Goal: Find specific page/section: Find specific page/section

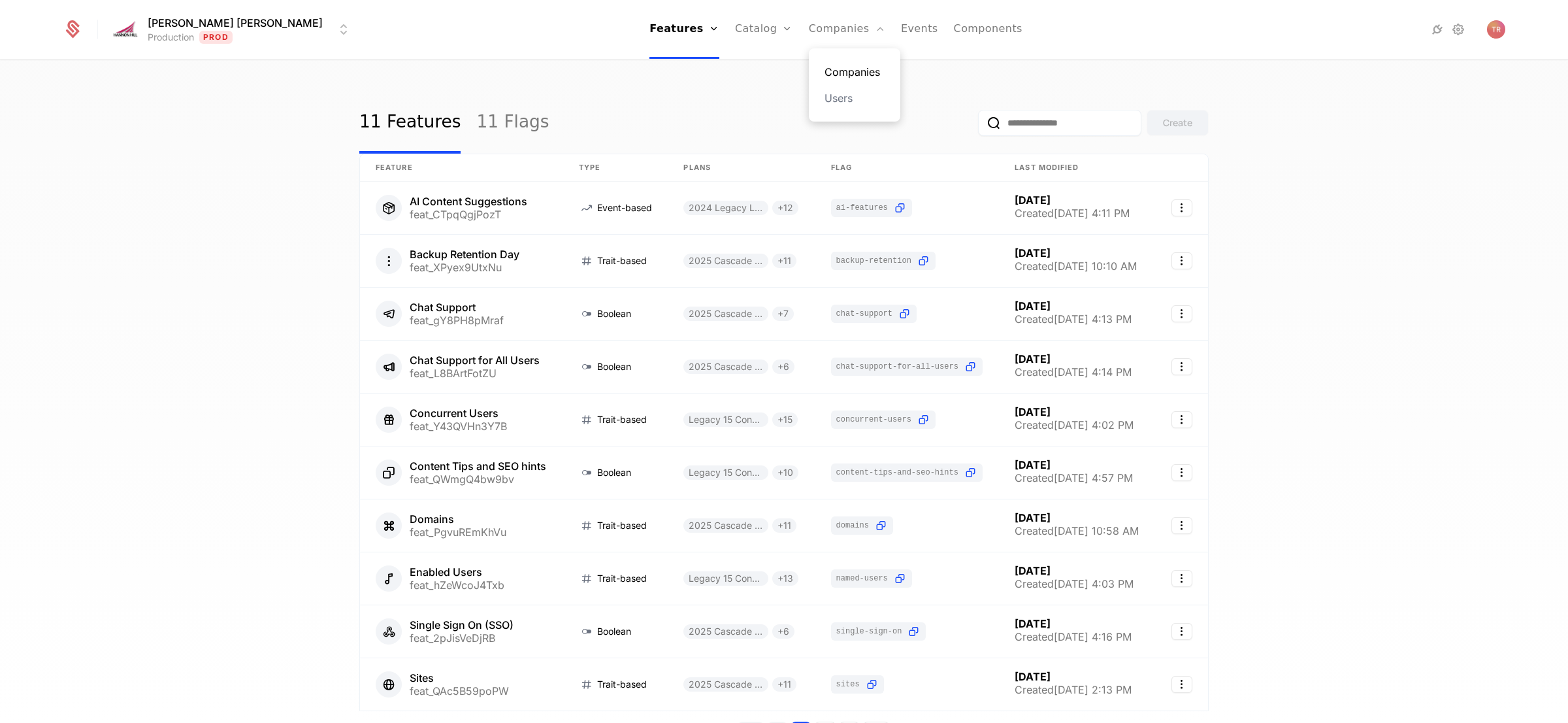
click at [825, 68] on link "Companies" at bounding box center [854, 72] width 60 height 16
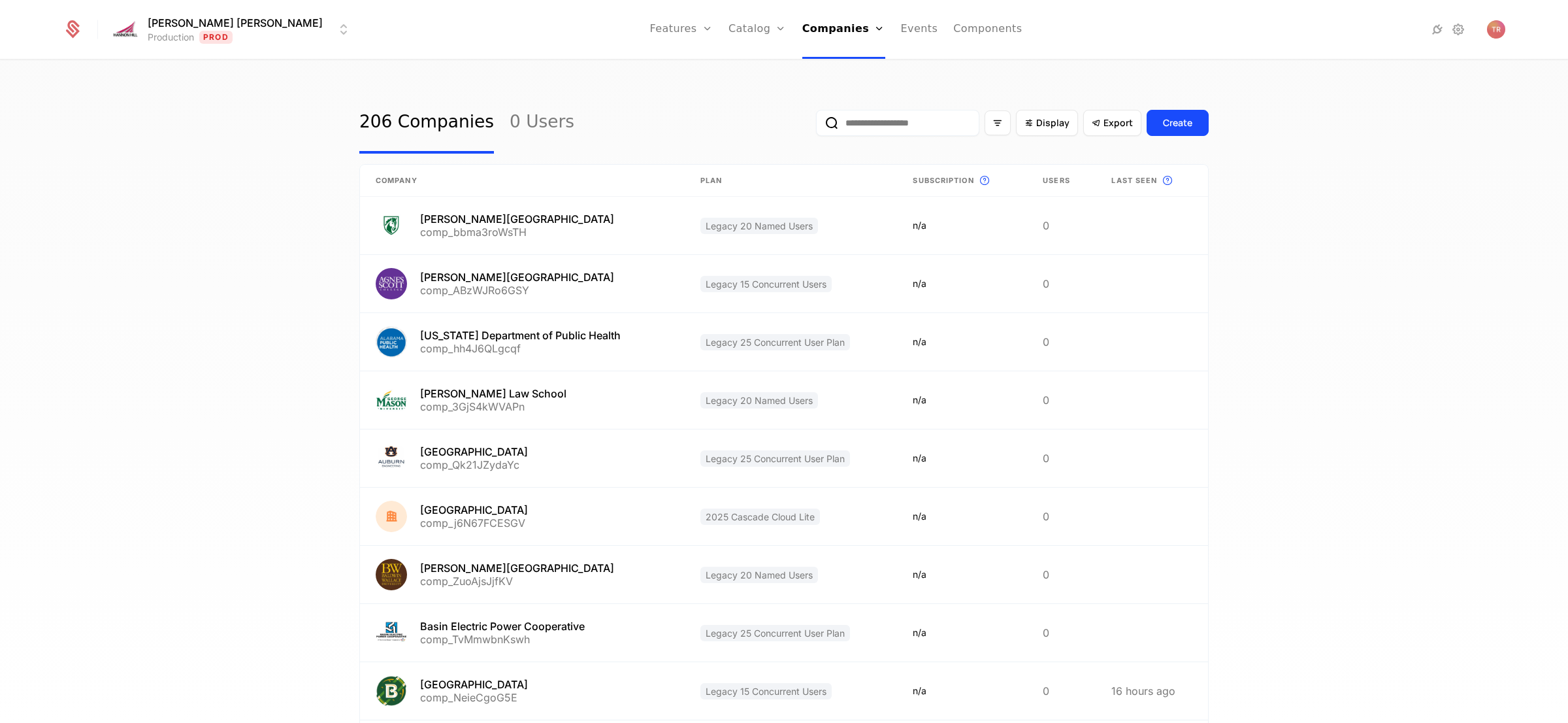
click at [891, 121] on input "email" at bounding box center [898, 123] width 164 height 26
type input "*******"
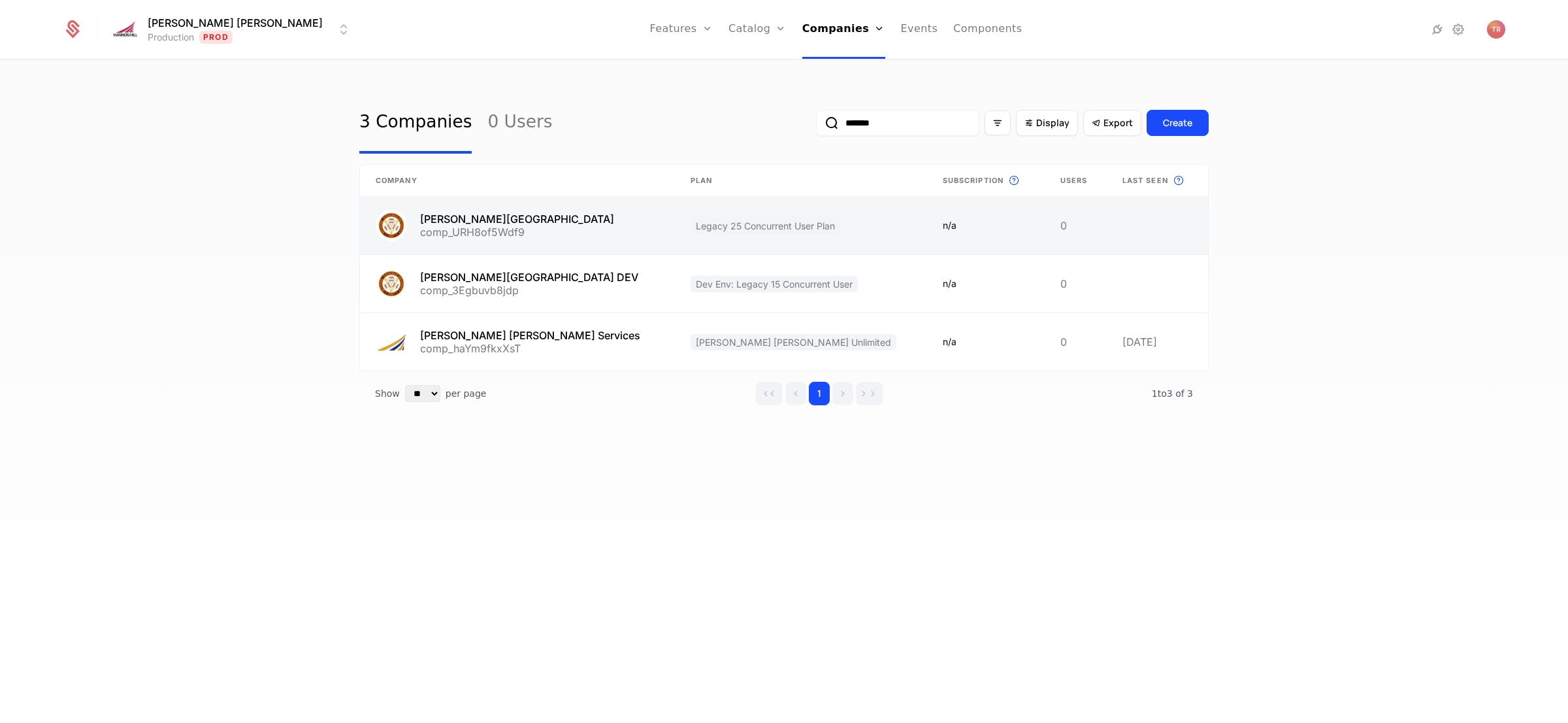
click at [498, 213] on link at bounding box center [518, 225] width 315 height 58
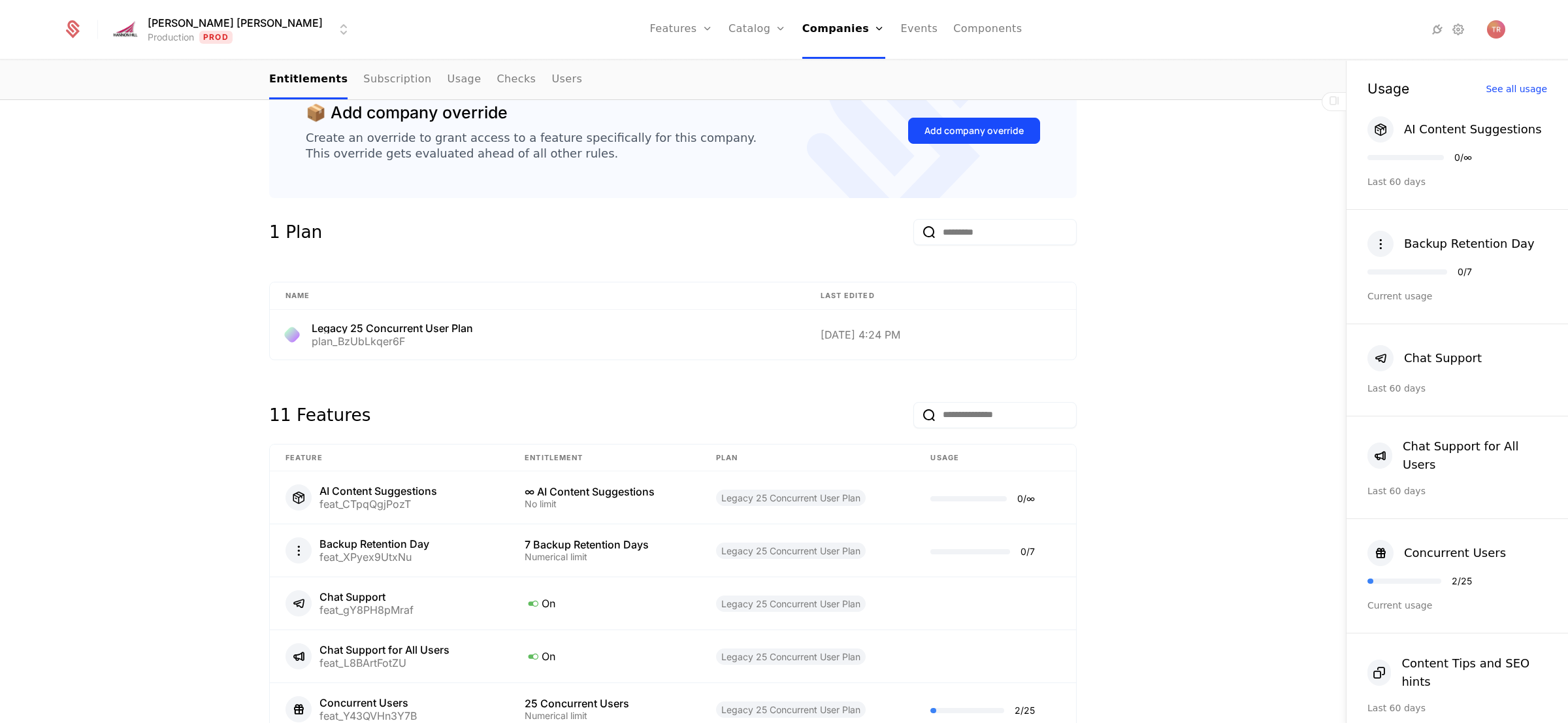
scroll to position [700, 0]
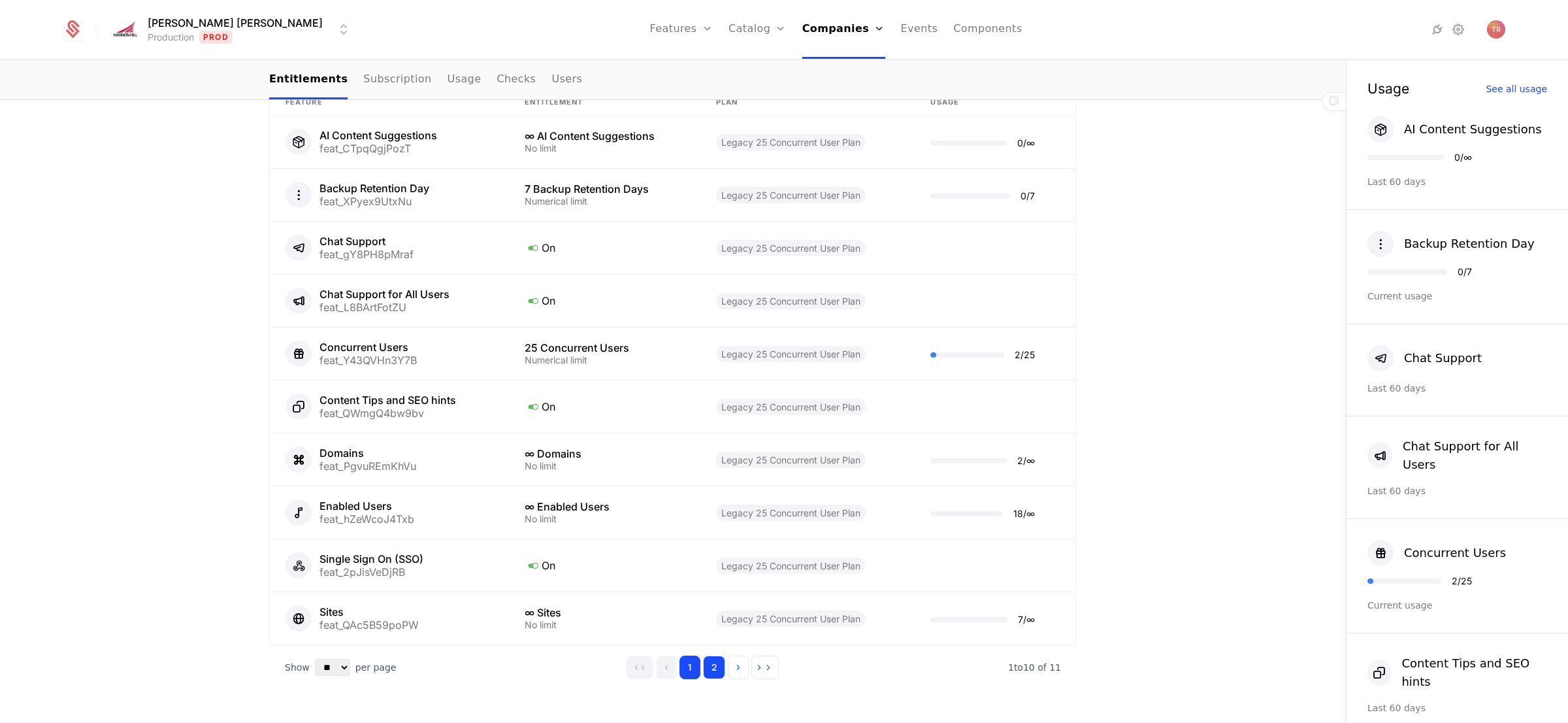
click at [714, 656] on button "2" at bounding box center [714, 667] width 22 height 24
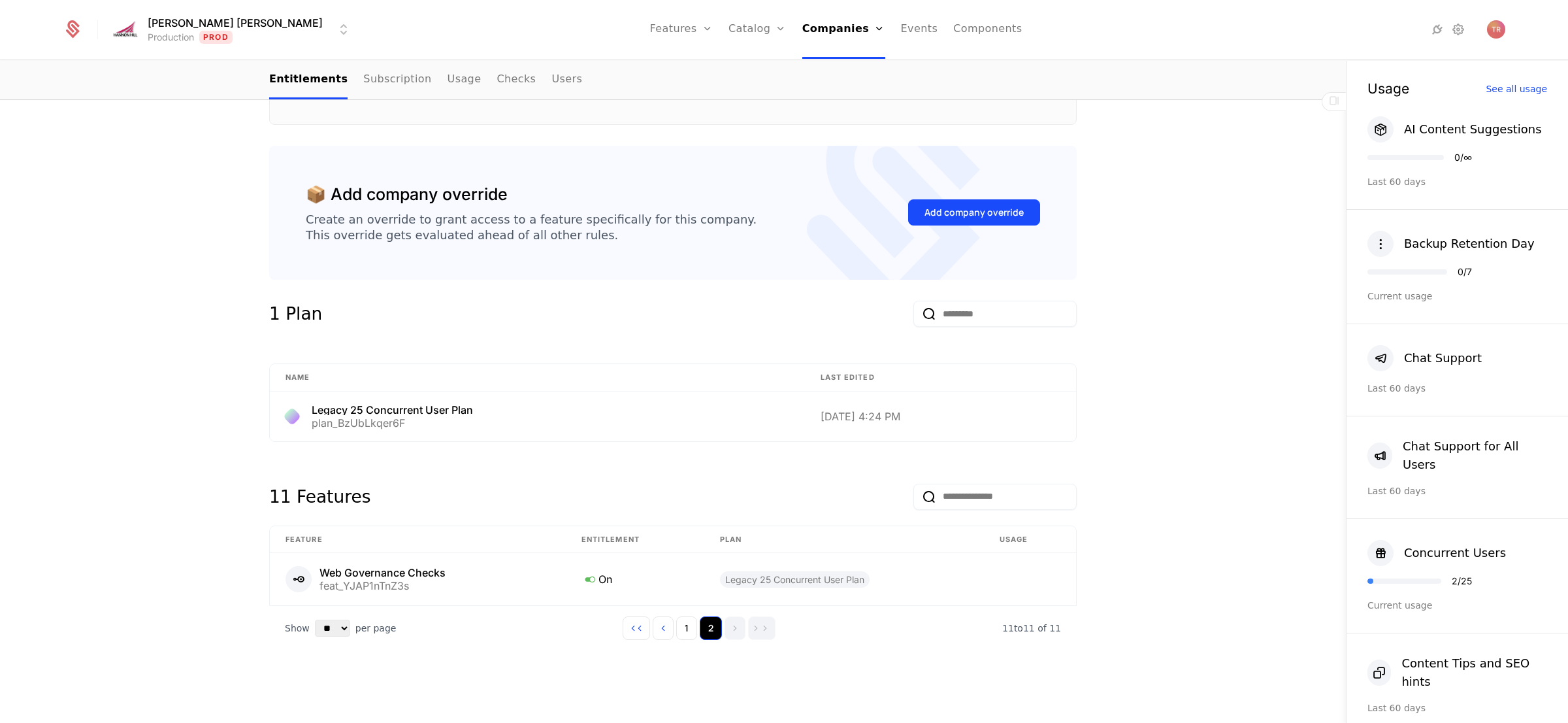
scroll to position [252, 0]
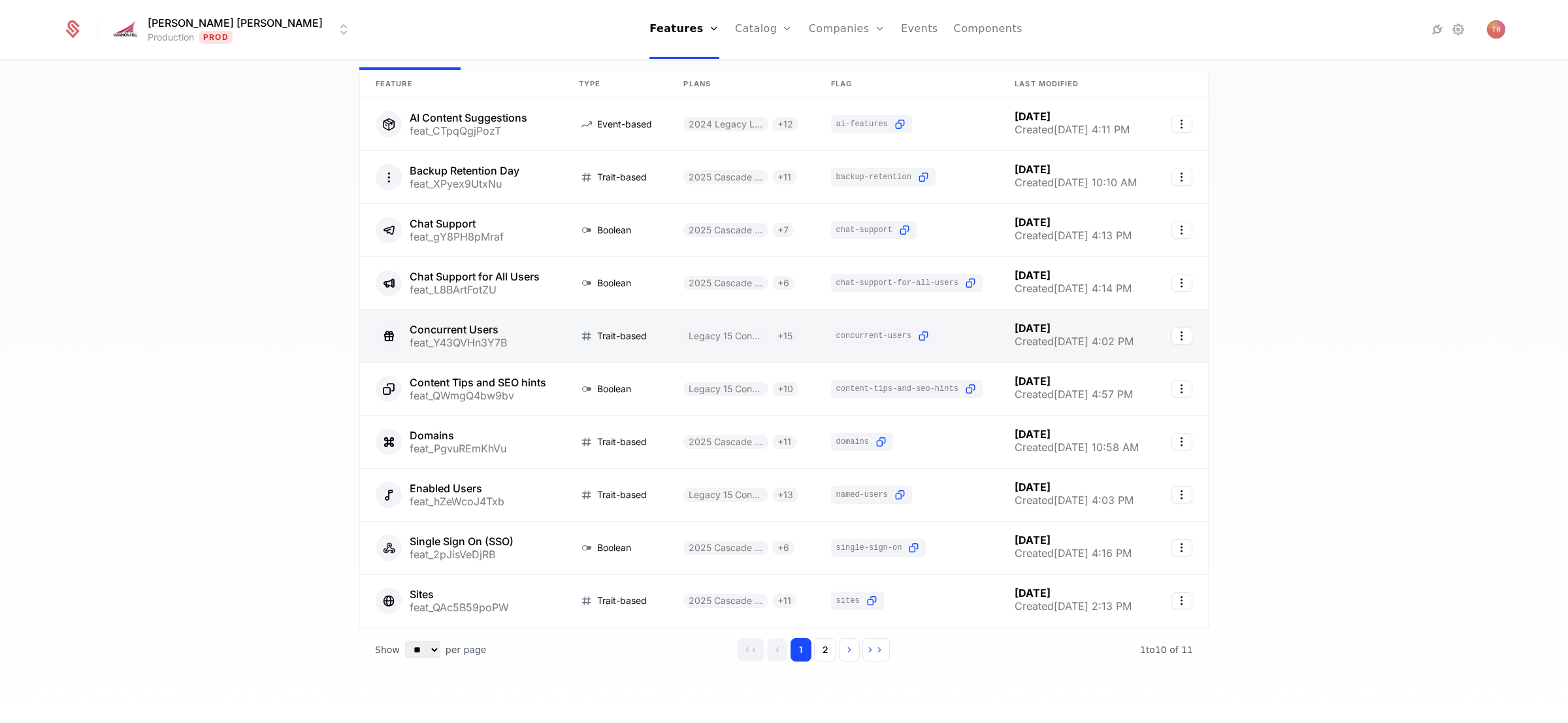
scroll to position [89, 0]
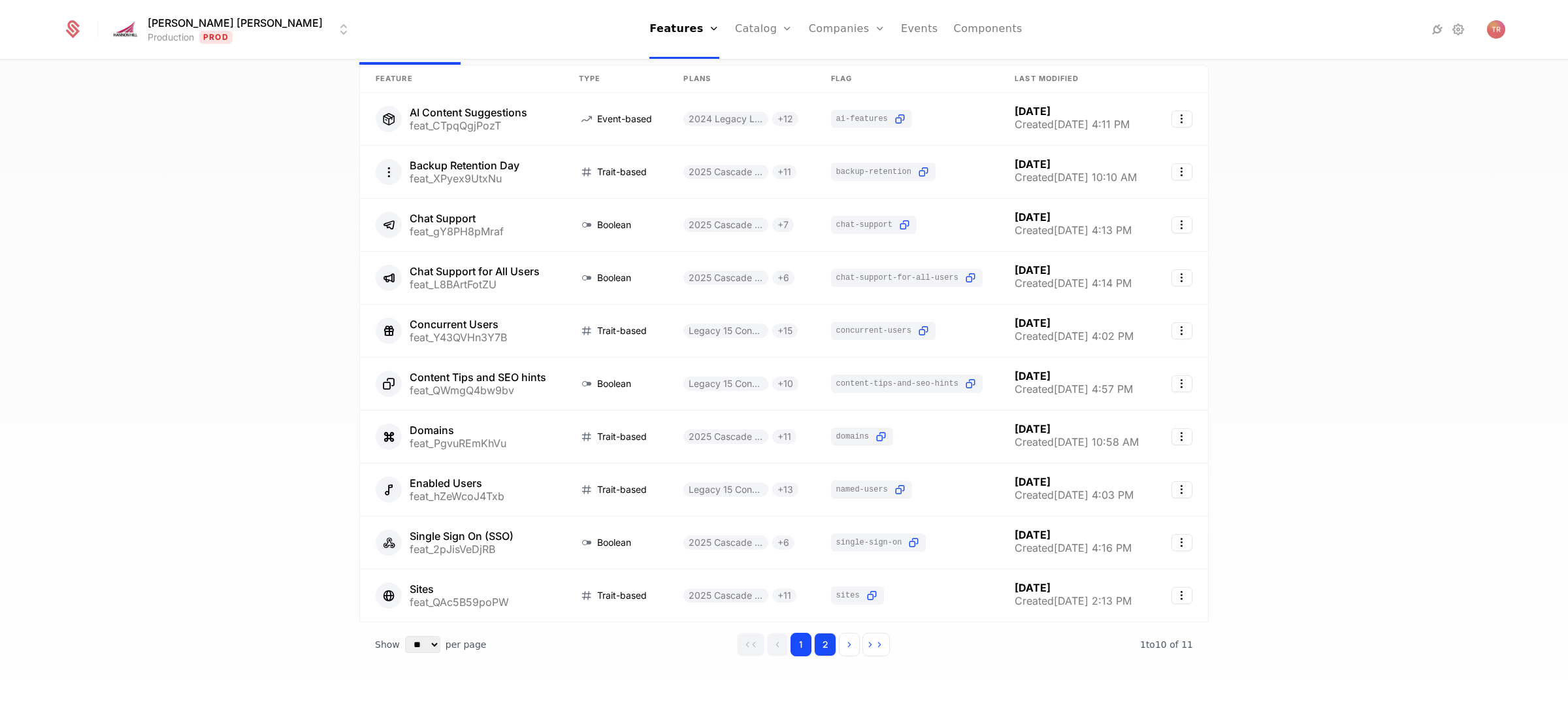
click at [823, 641] on button "2" at bounding box center [826, 644] width 22 height 24
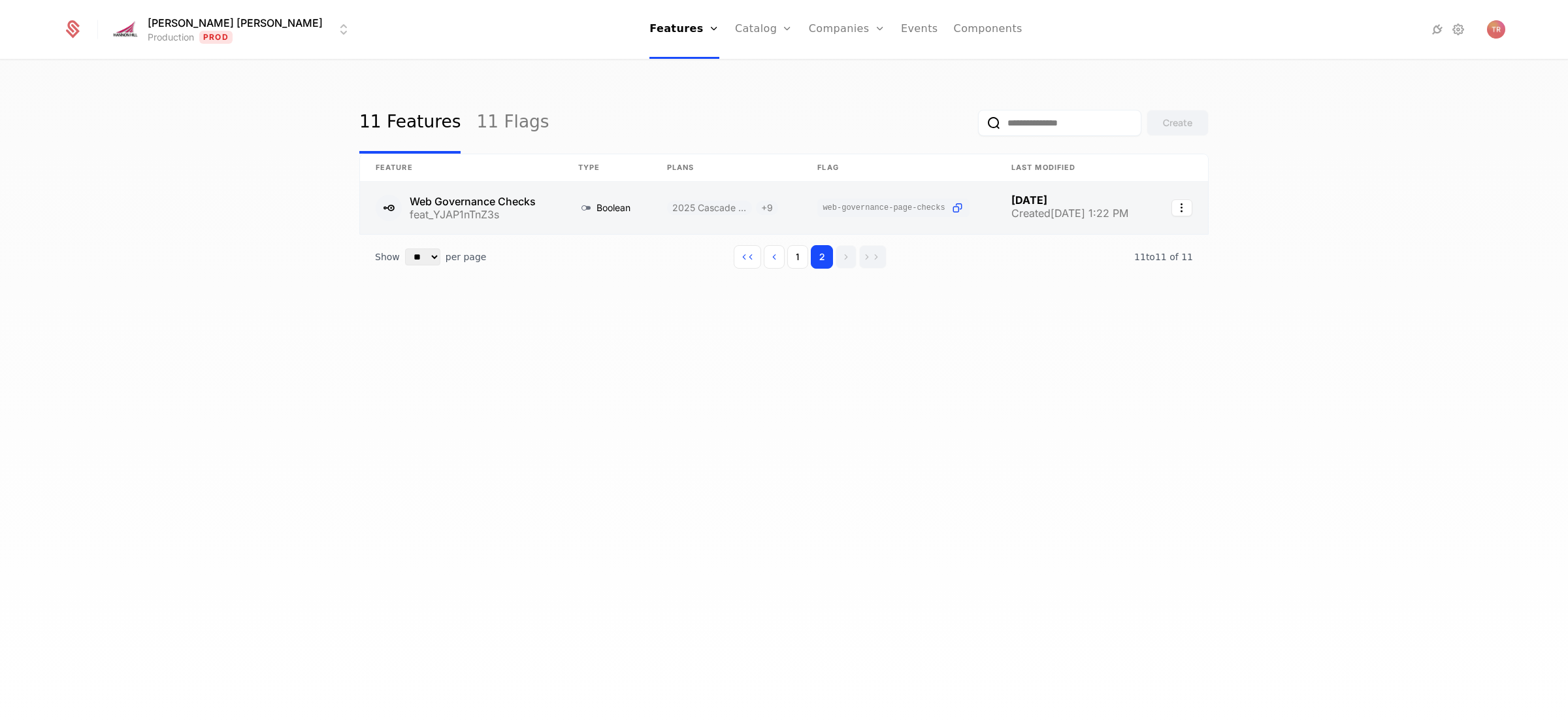
click at [888, 203] on link at bounding box center [898, 208] width 194 height 53
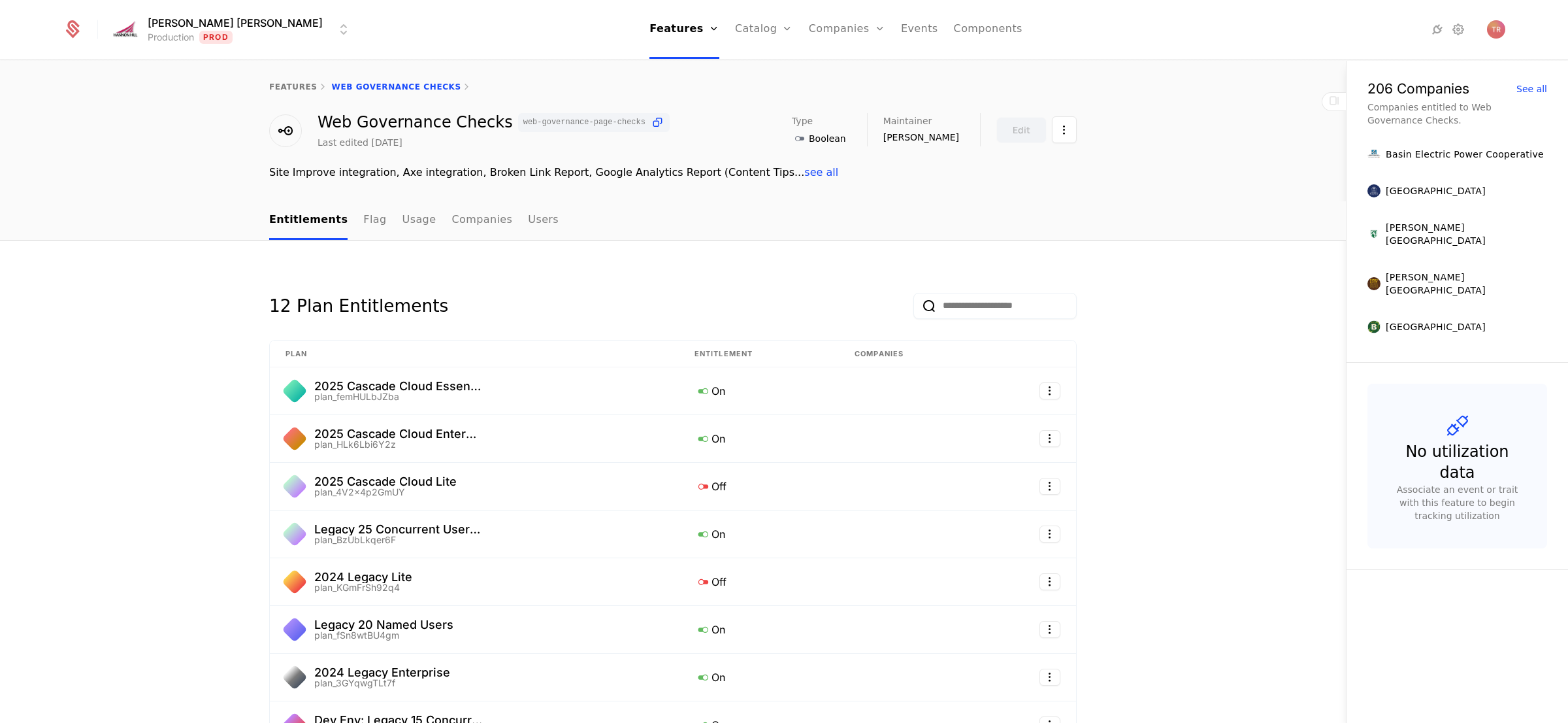
click at [804, 174] on span "see all" at bounding box center [821, 172] width 34 height 13
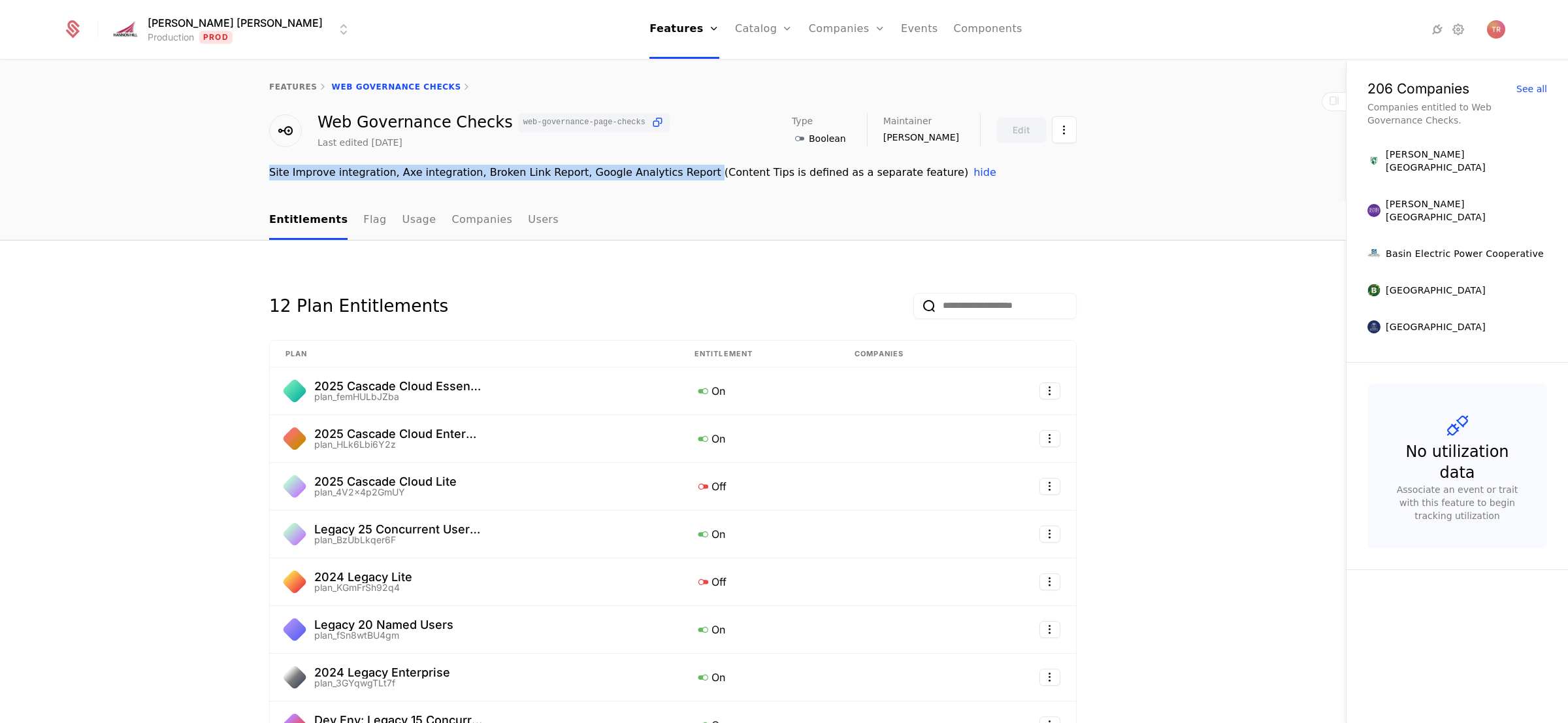
drag, startPoint x: 679, startPoint y: 175, endPoint x: 271, endPoint y: 173, distance: 408.0
click at [271, 173] on div "Site Improve integration, Axe integration, Broken Link Report, Google Analytics…" at bounding box center [673, 172] width 808 height 16
copy div "Site Improve integration, Axe integration, Broken Link Report, Google Analytics…"
click at [825, 70] on link "Companies" at bounding box center [854, 72] width 60 height 16
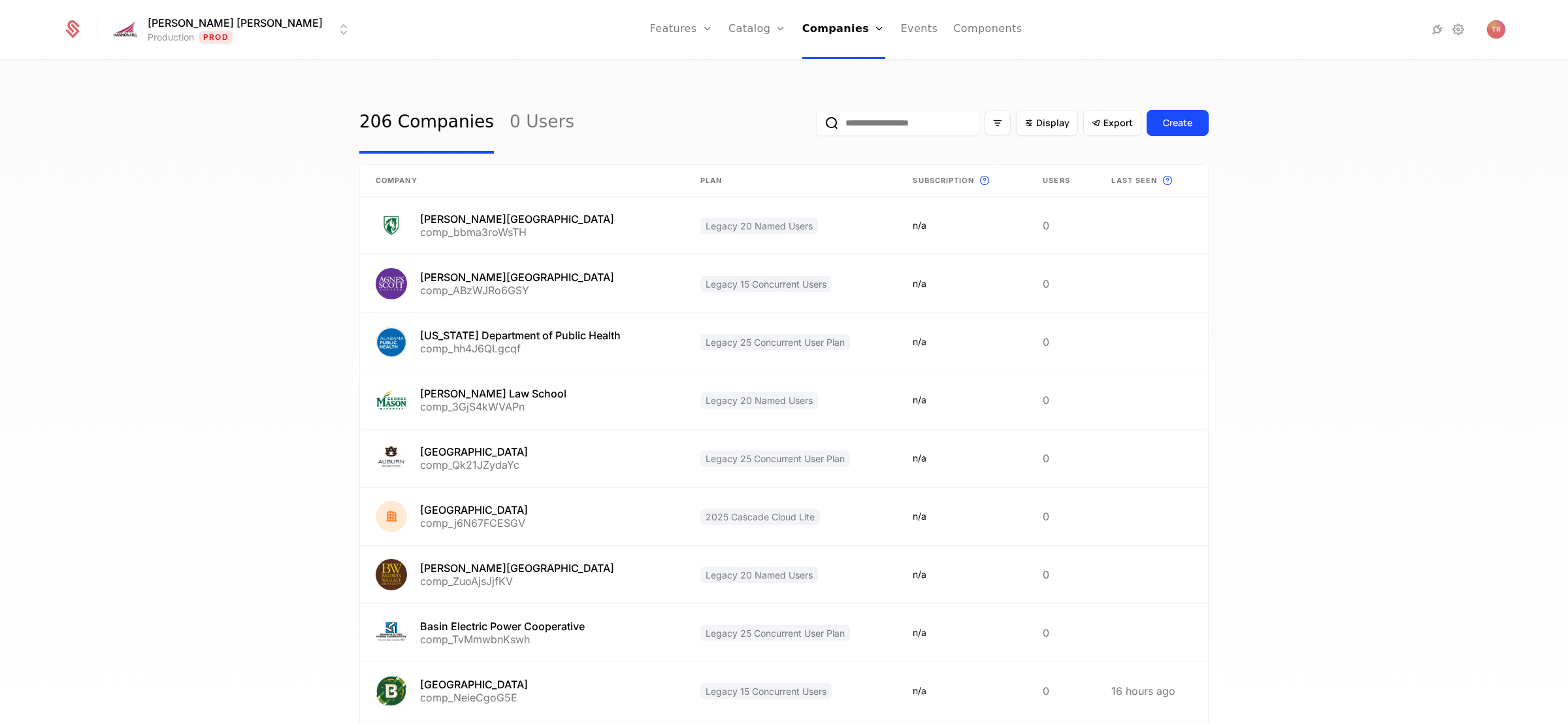
click at [854, 117] on input "email" at bounding box center [898, 123] width 164 height 26
type input "*******"
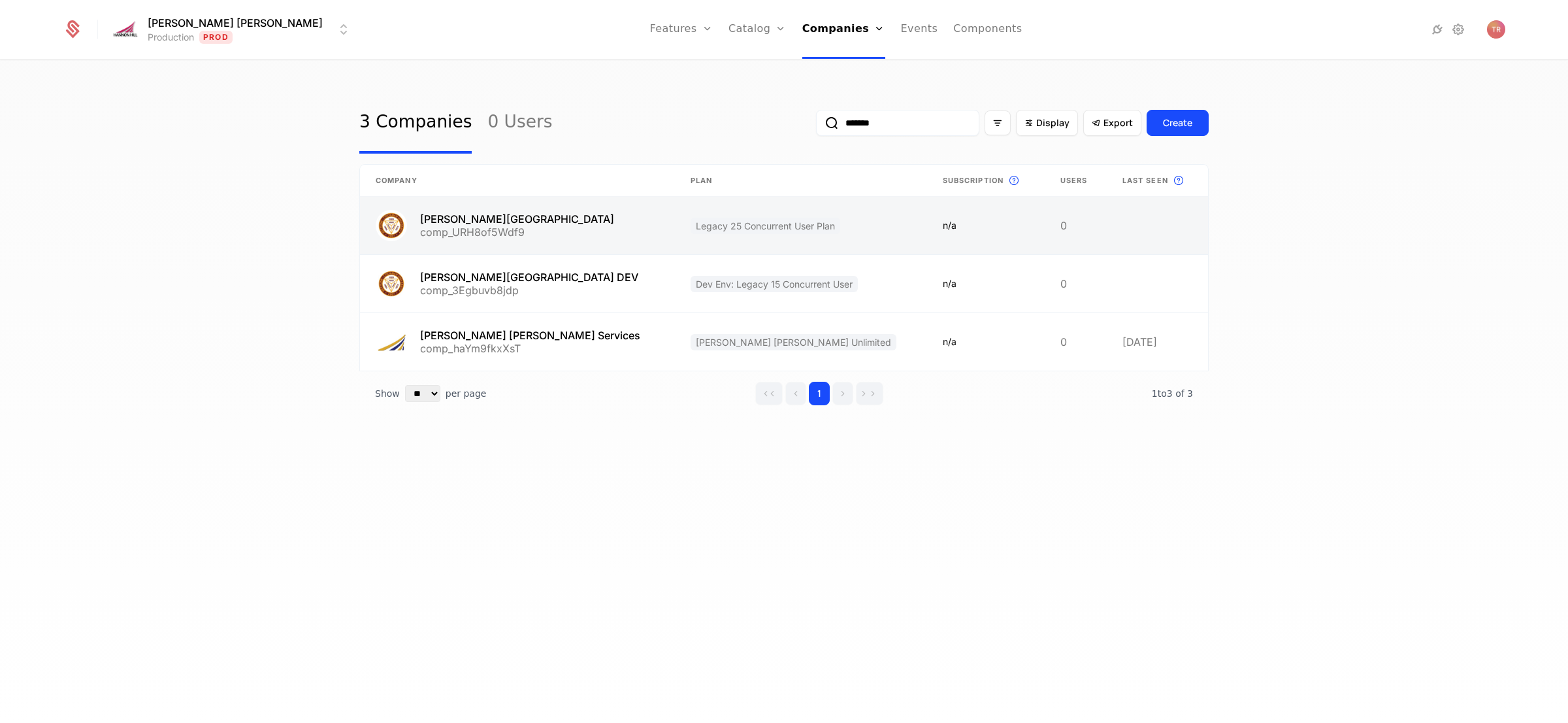
click at [521, 224] on link at bounding box center [518, 225] width 315 height 58
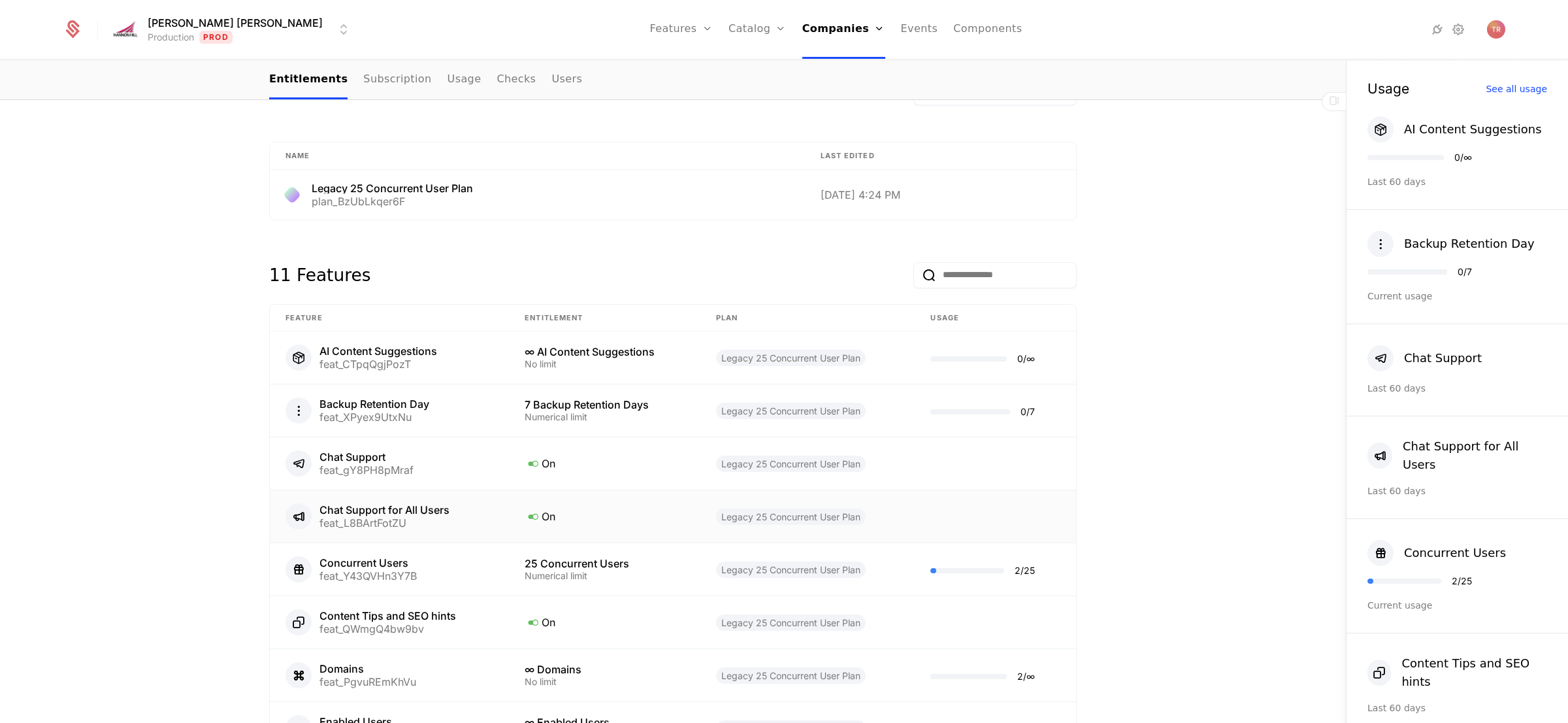
scroll to position [500, 0]
